Goal: Entertainment & Leisure: Browse casually

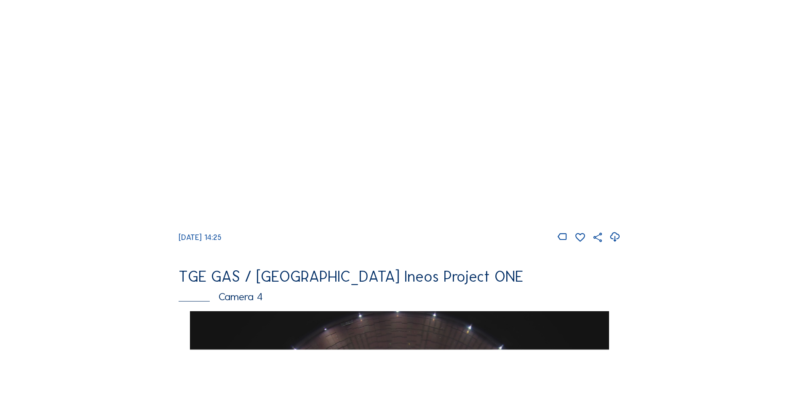
scroll to position [716, 0]
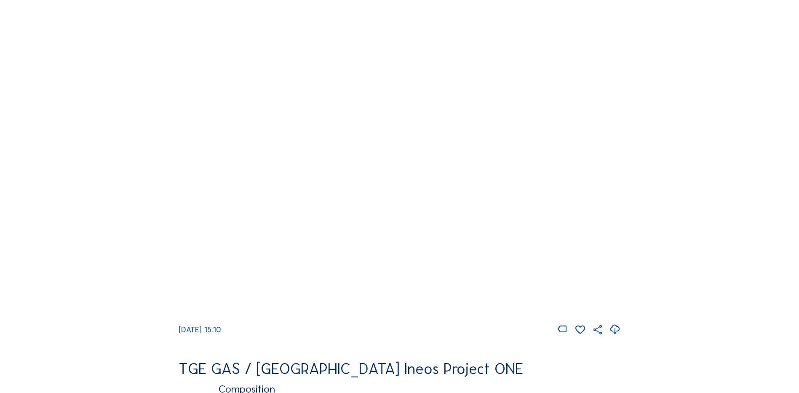
scroll to position [800, 0]
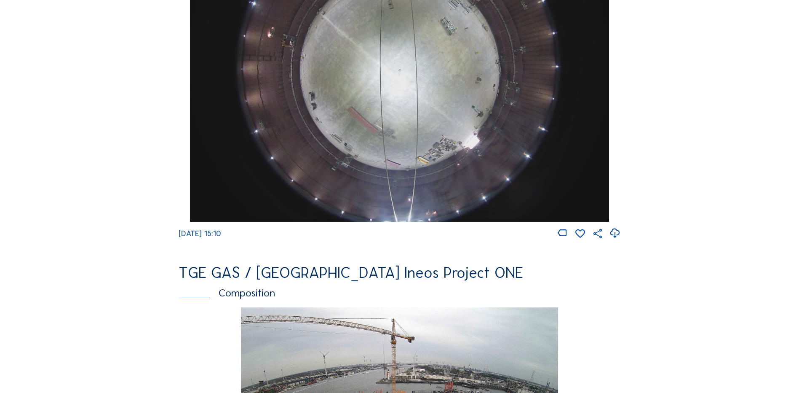
scroll to position [758, 0]
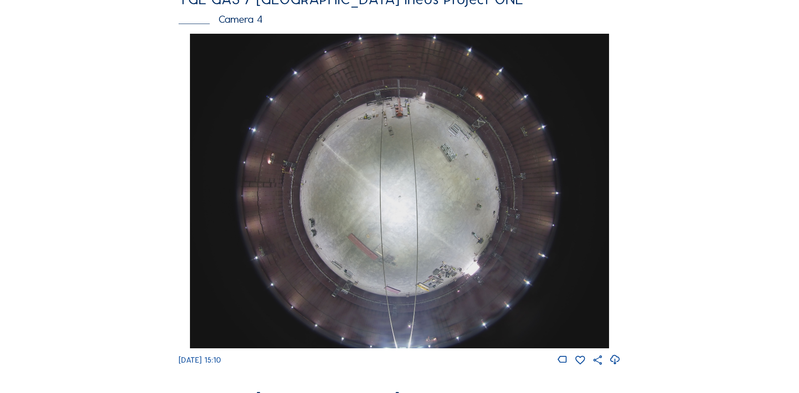
click at [396, 161] on img at bounding box center [399, 191] width 419 height 314
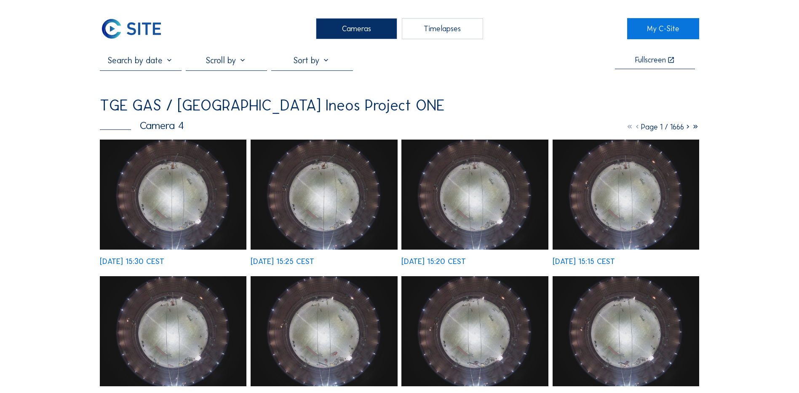
click at [167, 171] on img at bounding box center [173, 194] width 147 height 110
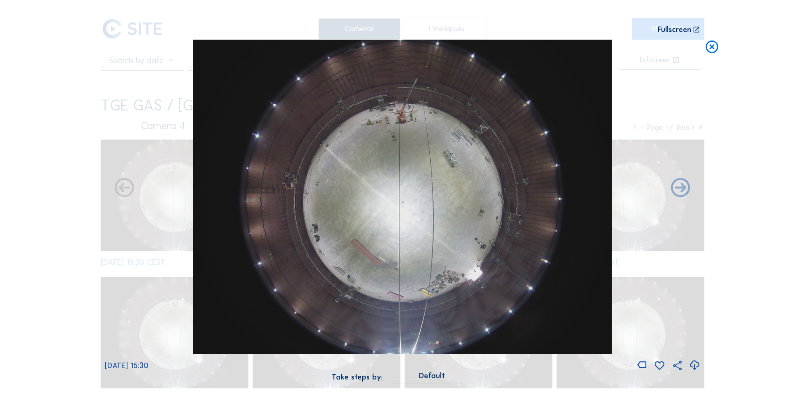
click at [694, 361] on icon at bounding box center [694, 365] width 11 height 14
drag, startPoint x: 61, startPoint y: 198, endPoint x: 287, endPoint y: 126, distance: 237.5
click at [61, 198] on div "Scroll to travel through time | Press 'Alt' Button + Scroll to Zoom | Click and…" at bounding box center [402, 196] width 805 height 393
click at [709, 49] on icon at bounding box center [712, 48] width 15 height 16
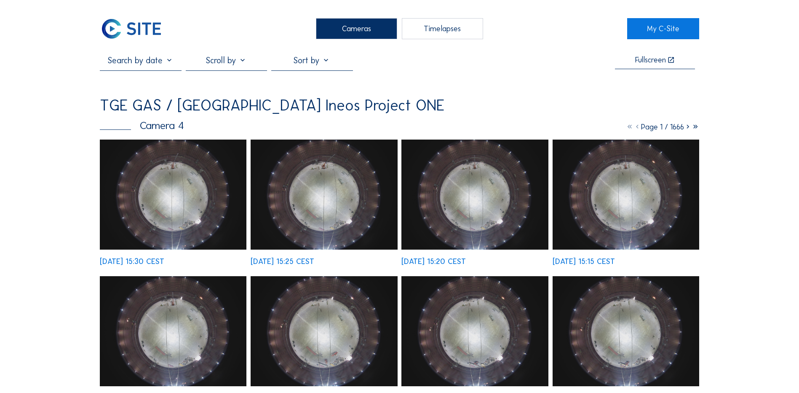
click at [355, 34] on div "Cameras" at bounding box center [356, 28] width 81 height 21
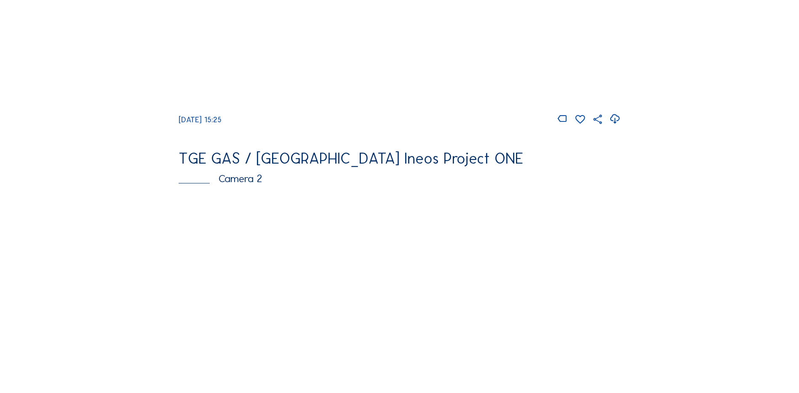
scroll to position [286, 0]
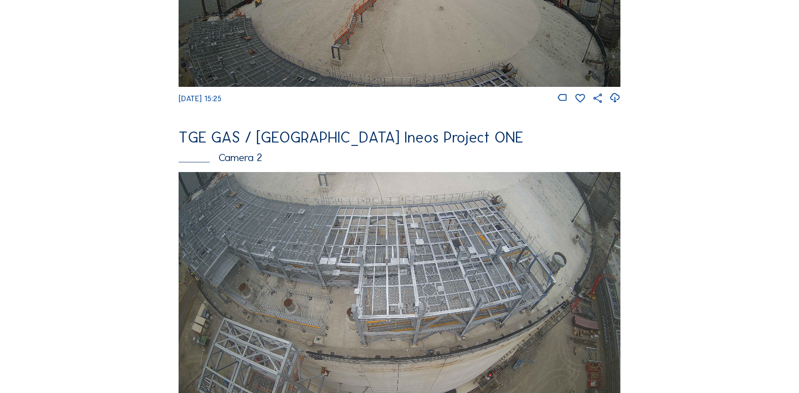
click at [394, 280] on img at bounding box center [400, 296] width 442 height 249
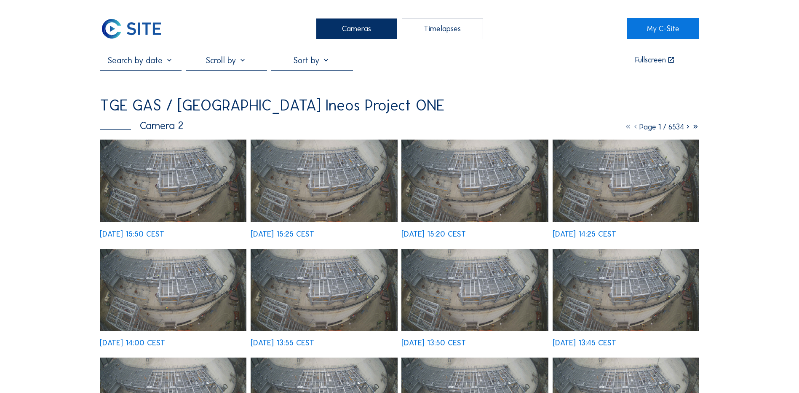
click at [163, 174] on img at bounding box center [173, 180] width 147 height 83
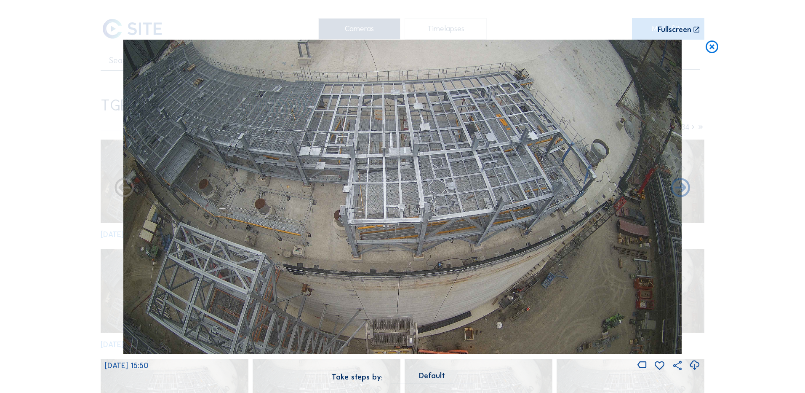
click at [696, 364] on icon at bounding box center [694, 365] width 11 height 14
